Goal: Transaction & Acquisition: Purchase product/service

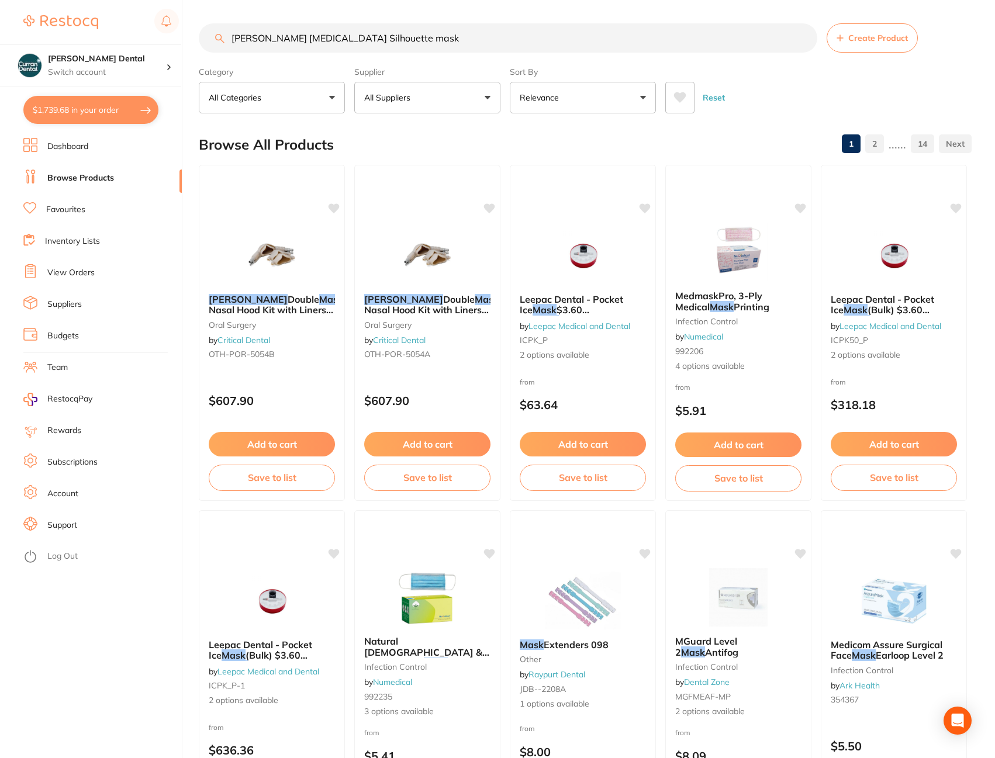
click at [75, 104] on button "$1,739.68 in your order" at bounding box center [90, 110] width 135 height 28
checkbox input "true"
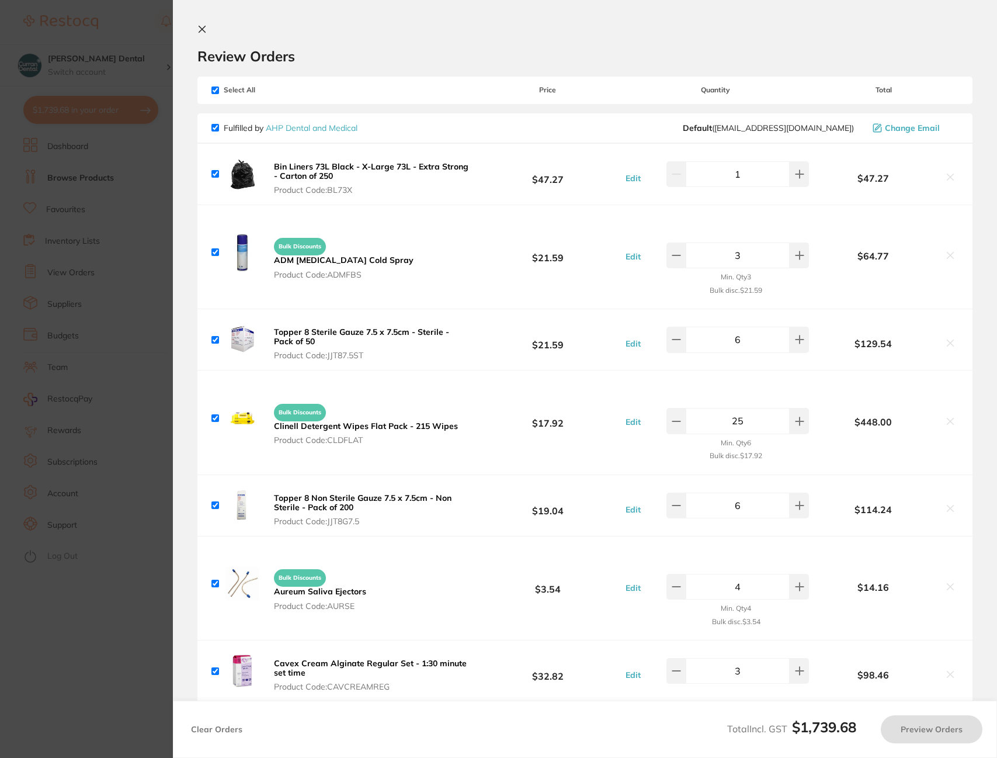
checkbox input "true"
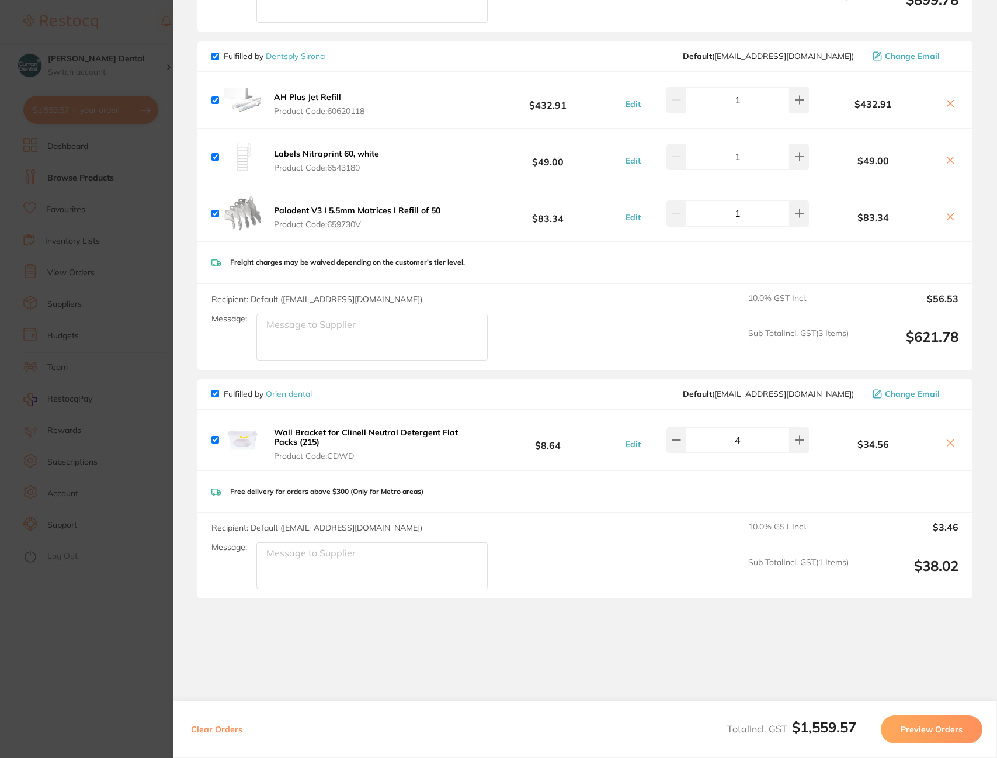
scroll to position [760, 0]
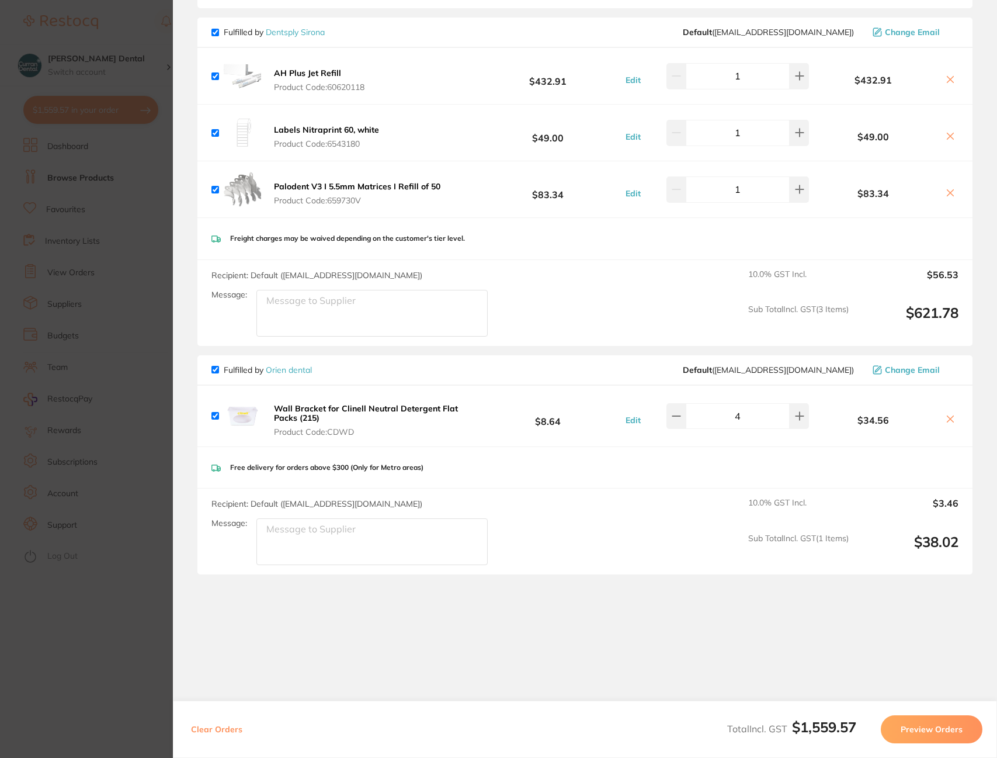
click at [120, 227] on section "Update RRP Set your pre negotiated price for this item. Item Agreed RRP (excl. …" at bounding box center [498, 379] width 997 height 758
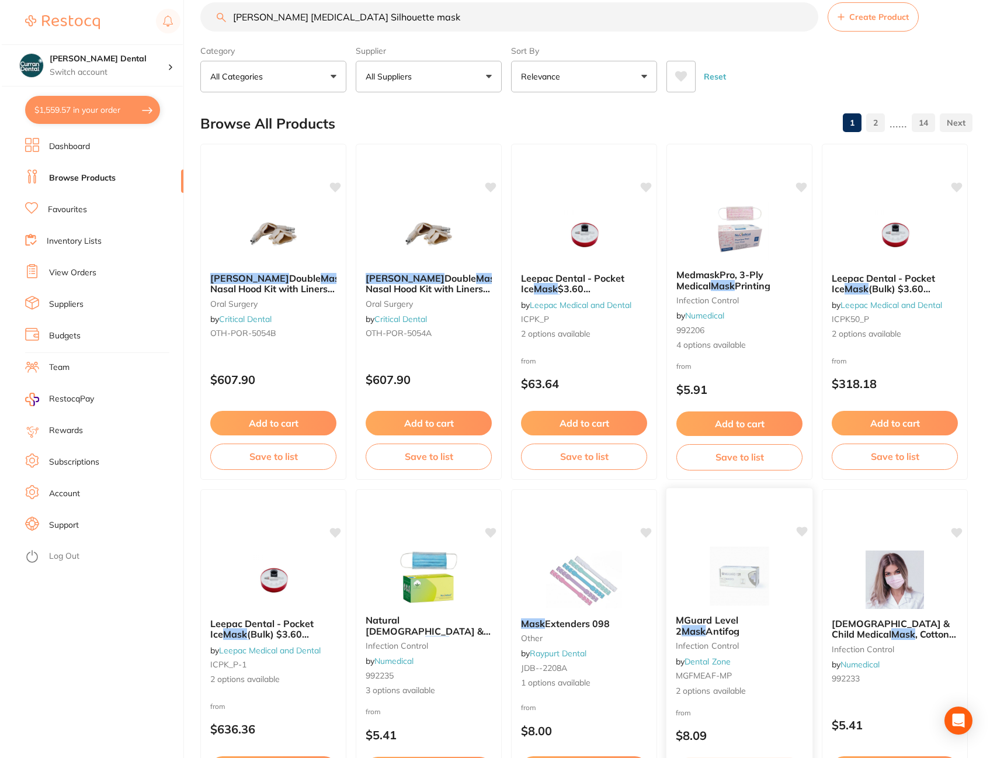
scroll to position [0, 0]
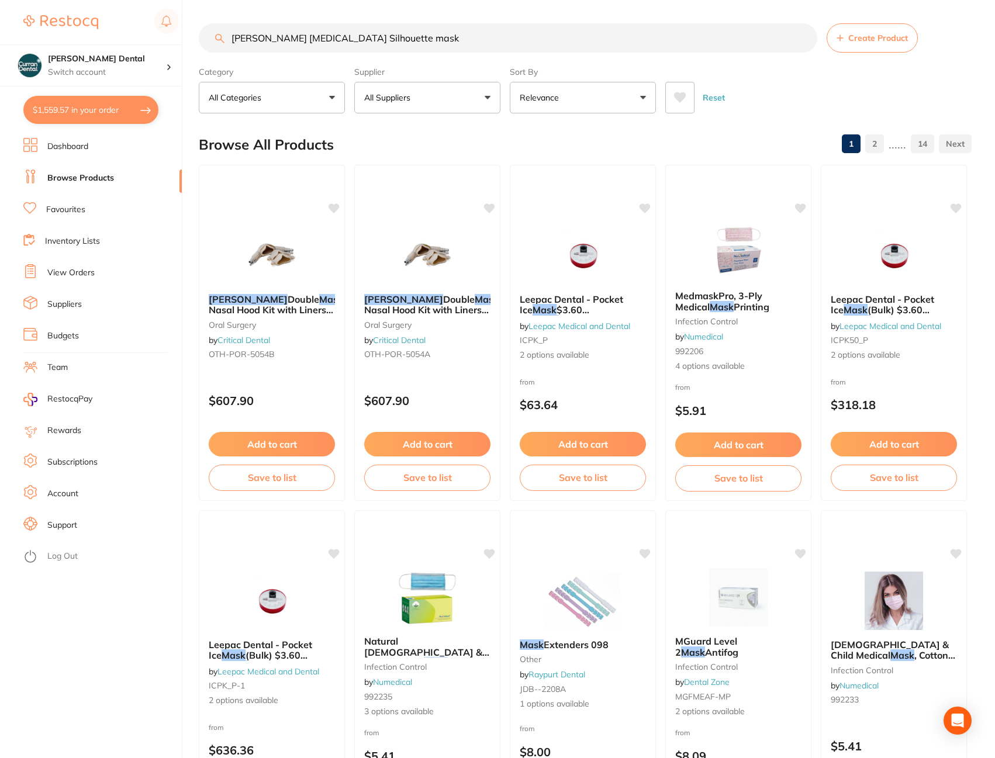
click at [120, 112] on button "$1,559.57 in your order" at bounding box center [90, 110] width 135 height 28
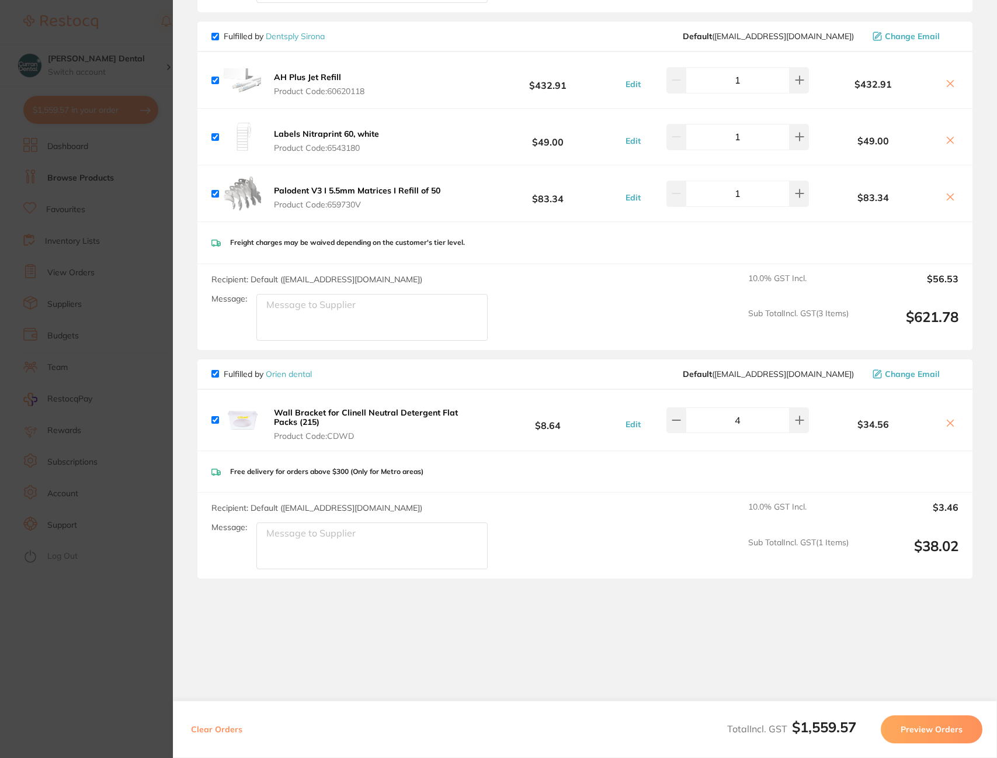
scroll to position [760, 0]
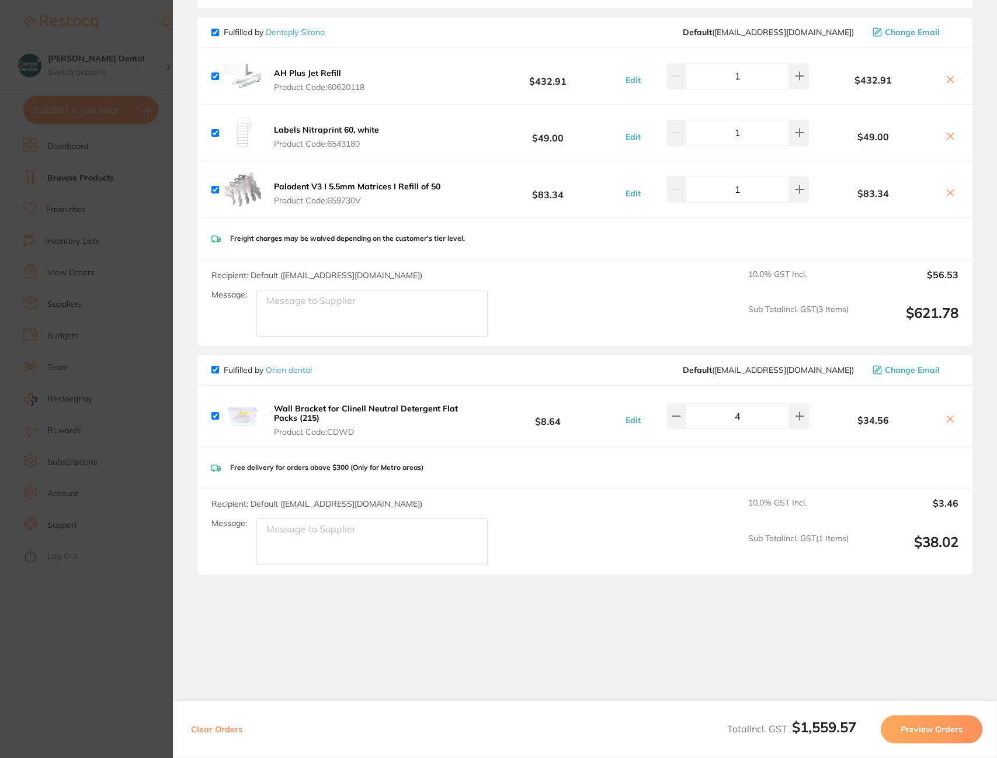
click at [920, 731] on button "Preview Orders" at bounding box center [932, 729] width 102 height 28
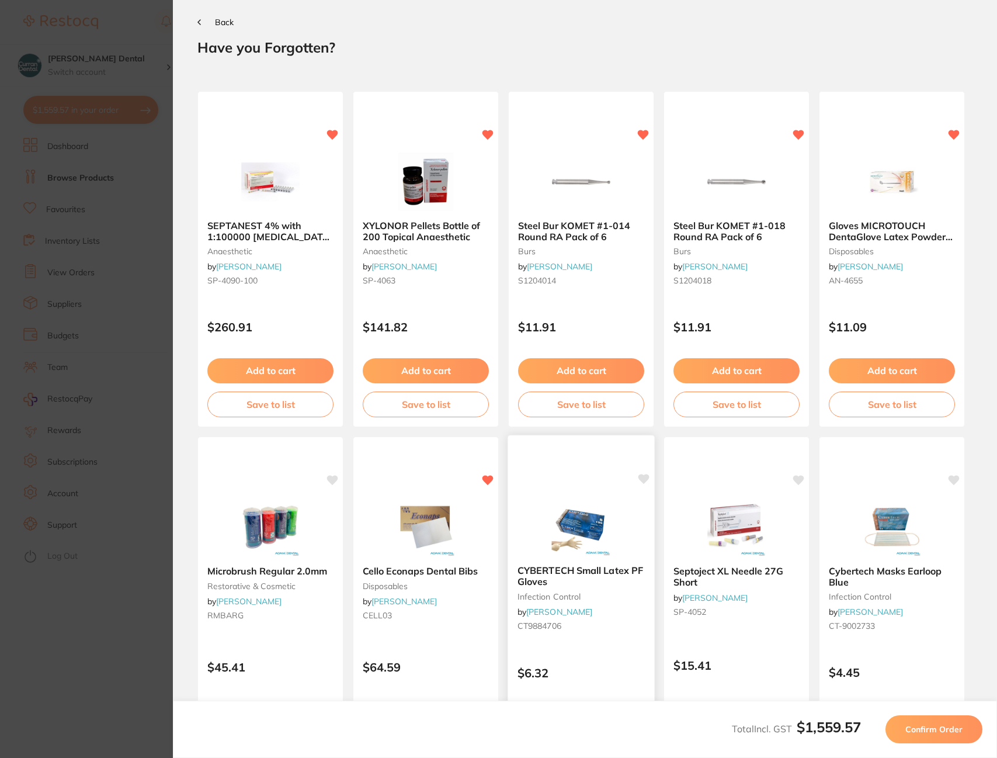
scroll to position [0, 0]
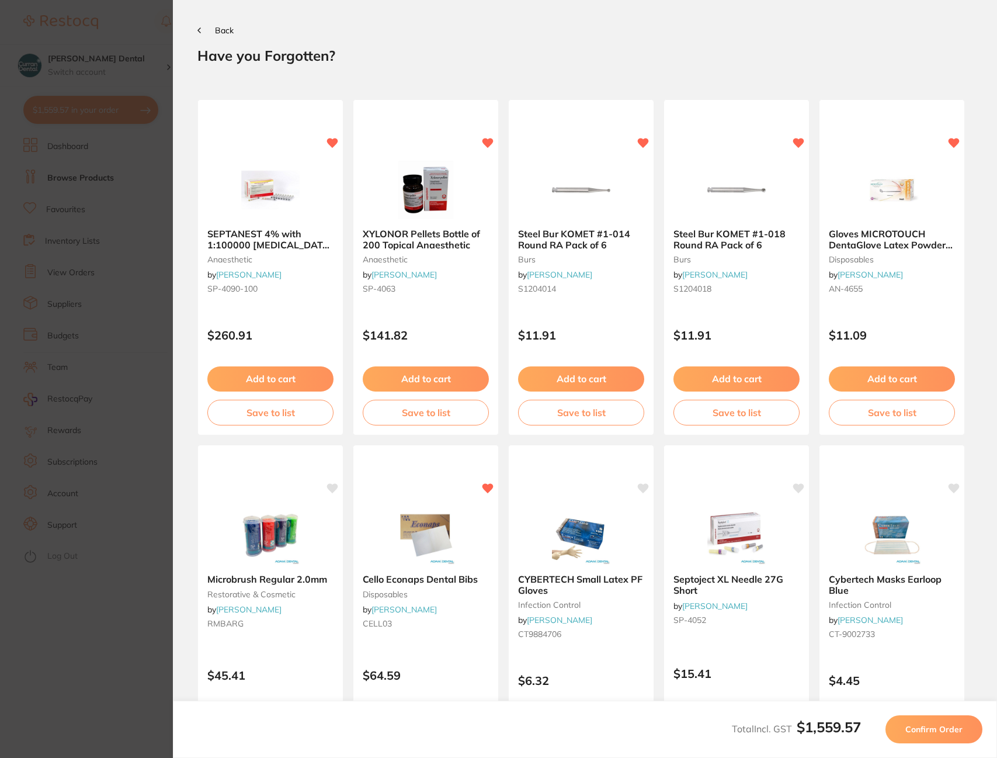
click at [923, 736] on button "Confirm Order" at bounding box center [934, 729] width 97 height 28
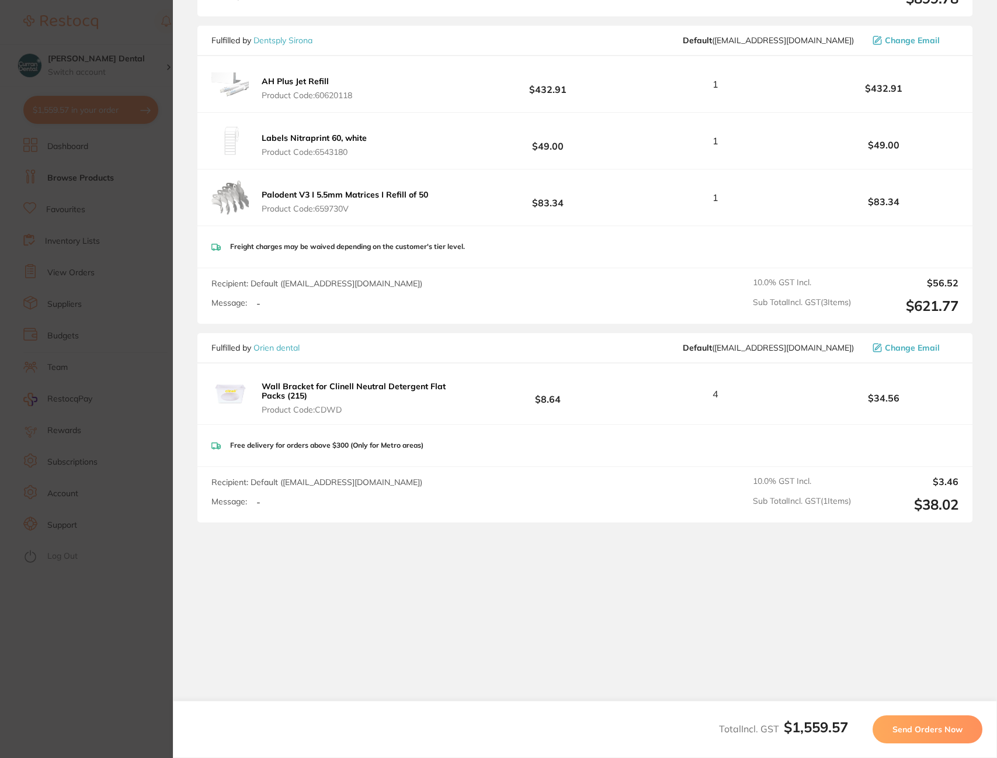
scroll to position [718, 0]
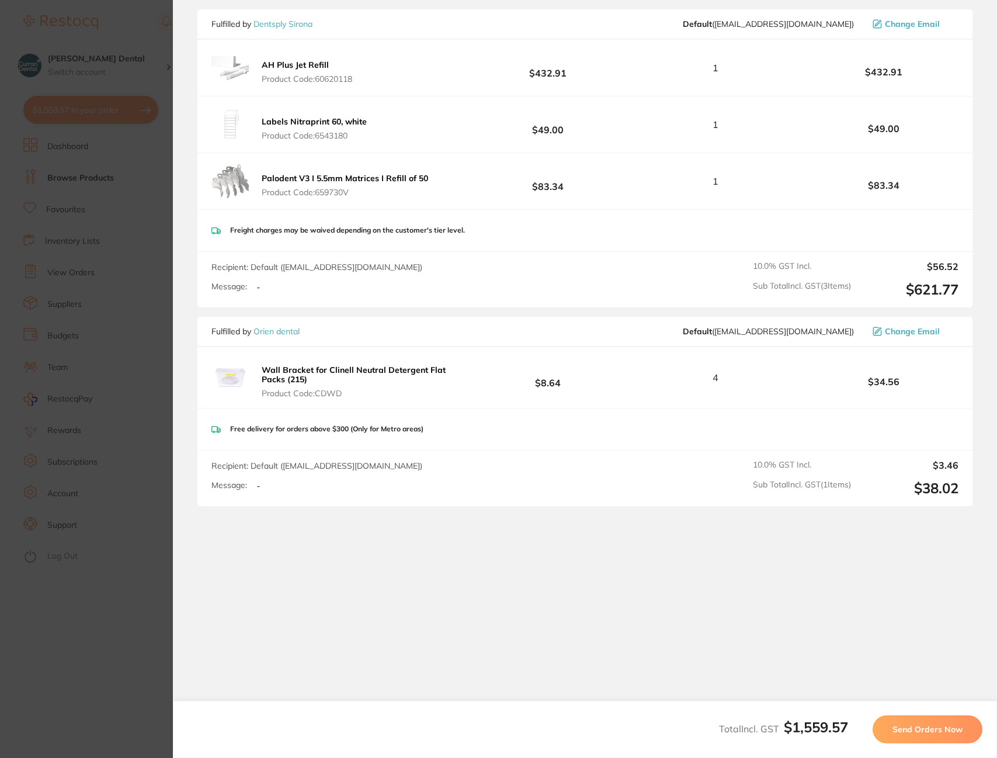
click at [952, 736] on button "Send Orders Now" at bounding box center [928, 729] width 110 height 28
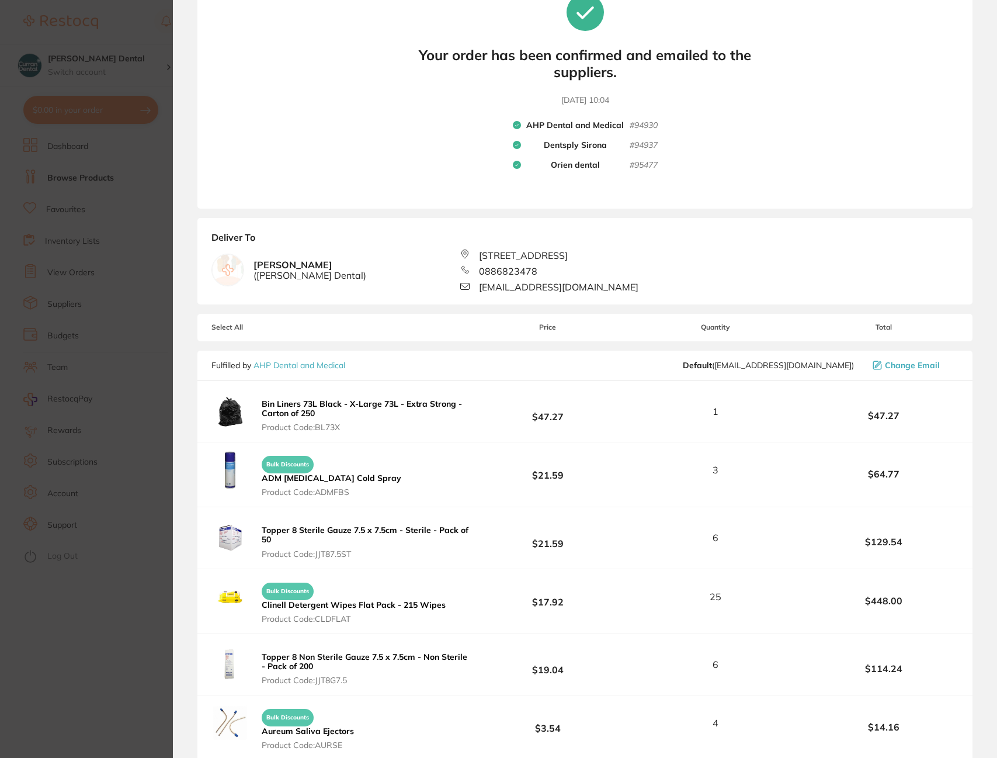
scroll to position [0, 0]
